Goal: Task Accomplishment & Management: Manage account settings

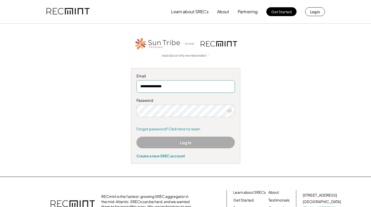
type input "**********"
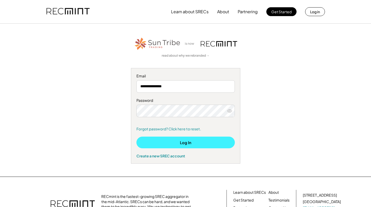
click at [207, 144] on button "Log In" at bounding box center [185, 143] width 98 height 12
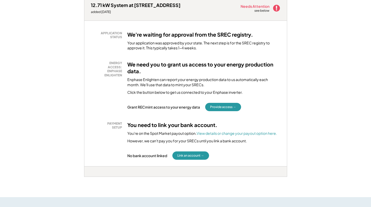
scroll to position [87, 0]
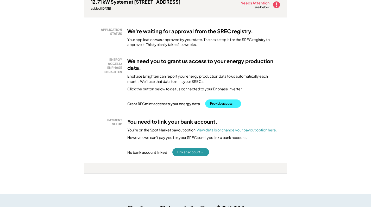
click at [232, 103] on button "Provide access →" at bounding box center [223, 104] width 36 height 8
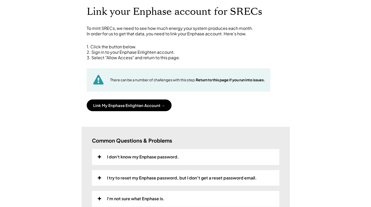
scroll to position [32, 0]
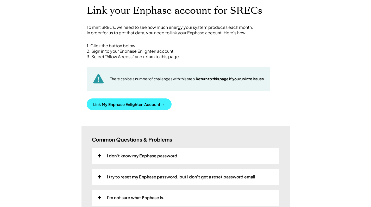
click at [148, 101] on button "Link My Enphase Enlighten Account →" at bounding box center [129, 105] width 85 height 12
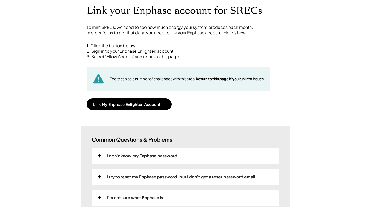
click at [155, 110] on div "Home Direct Deposit My Account Support Log Out Refer a Friend Link your Enphase…" at bounding box center [185, 185] width 371 height 434
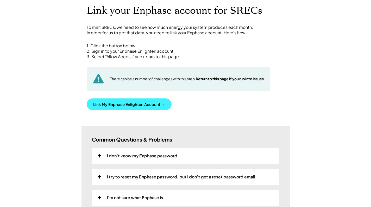
click at [155, 105] on button "Link My Enphase Enlighten Account →" at bounding box center [129, 105] width 85 height 12
click at [137, 102] on button "Link My Enphase Enlighten Account →" at bounding box center [129, 105] width 85 height 12
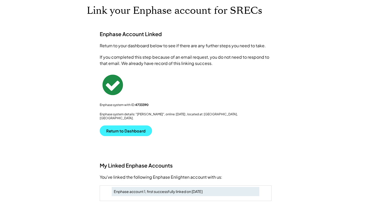
click at [134, 127] on button "Return to Dashboard" at bounding box center [126, 131] width 52 height 11
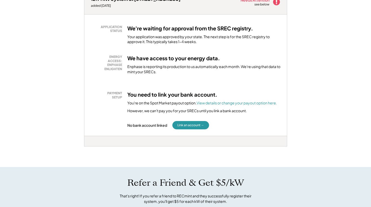
scroll to position [89, 0]
click at [203, 125] on button "Link an account →" at bounding box center [190, 125] width 37 height 8
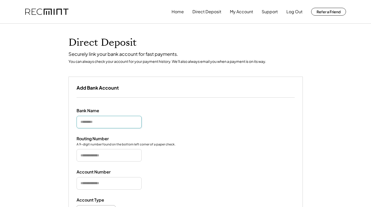
click at [99, 123] on input "input" at bounding box center [108, 122] width 65 height 12
type input "*"
click at [89, 123] on input "input" at bounding box center [108, 122] width 65 height 12
type input "**********"
click at [96, 154] on input "input" at bounding box center [108, 155] width 65 height 12
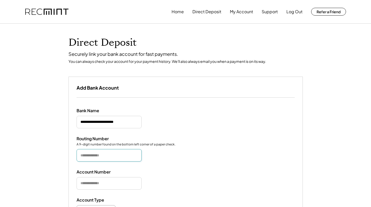
paste input "*********"
type input "*********"
click at [103, 179] on input "input" at bounding box center [108, 183] width 65 height 12
paste input "**********"
type input "**********"
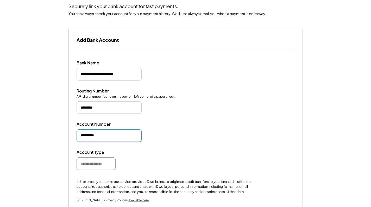
scroll to position [50, 0]
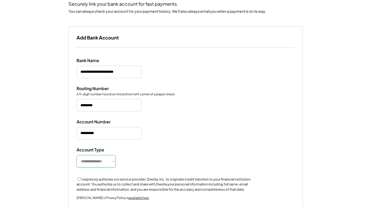
select select "**********"
click at [80, 180] on div "I expressly authorize our service provider, Dwolla, Inc. to originate credit tr…" at bounding box center [167, 185] width 182 height 16
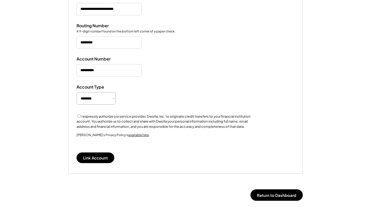
scroll to position [118, 0]
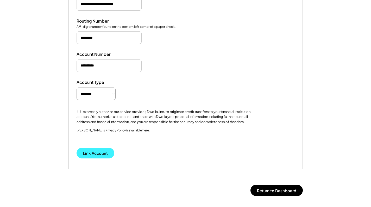
click at [95, 155] on button "Link Account" at bounding box center [95, 153] width 38 height 11
click at [95, 153] on button "Linking..." at bounding box center [91, 153] width 31 height 11
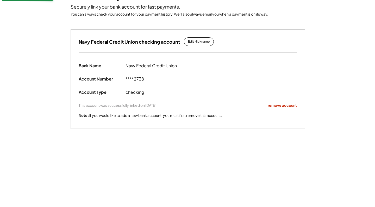
scroll to position [49, 0]
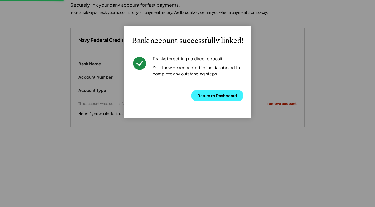
click at [227, 94] on button "Return to Dashboard" at bounding box center [217, 95] width 52 height 11
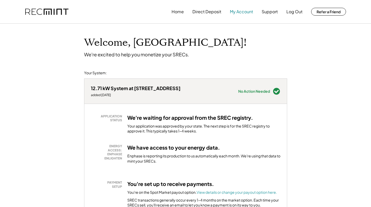
click at [236, 12] on button "My Account" at bounding box center [241, 12] width 23 height 10
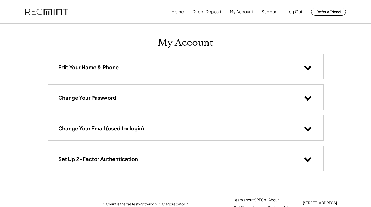
click at [226, 68] on div "Edit Your Name & Phone" at bounding box center [185, 66] width 275 height 25
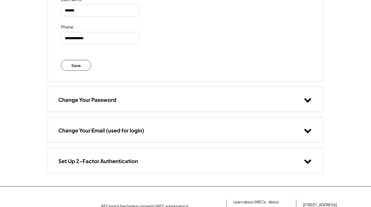
scroll to position [123, 0]
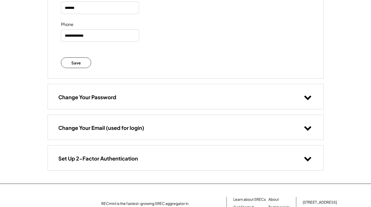
click at [200, 125] on div "Change Your Email (used for login)" at bounding box center [185, 127] width 275 height 25
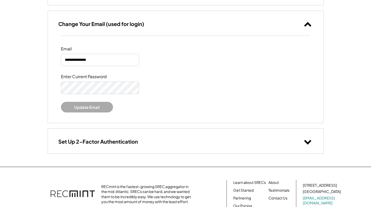
scroll to position [232, 0]
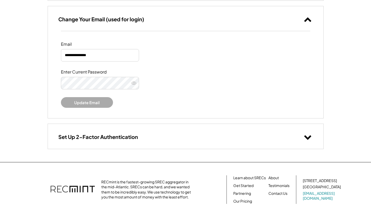
click at [199, 133] on div "Set Up 2-Factor Authentication" at bounding box center [185, 136] width 275 height 25
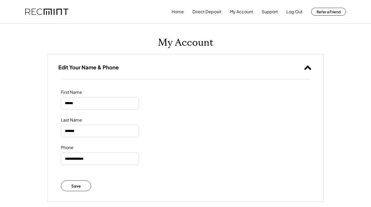
scroll to position [0, 0]
